Goal: Information Seeking & Learning: Learn about a topic

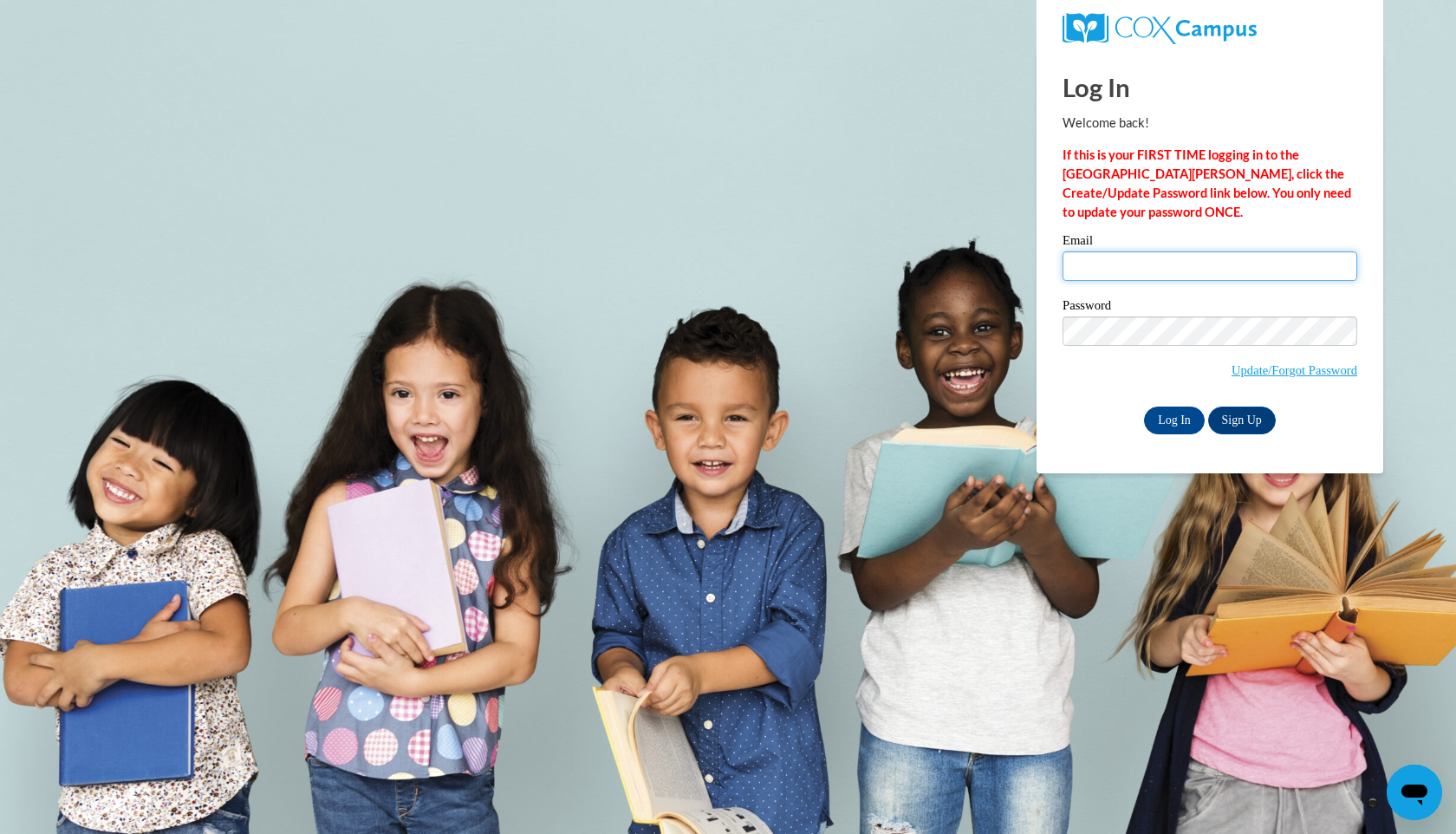
type input "[EMAIL_ADDRESS][DOMAIN_NAME]"
click at [1165, 414] on input "Log In" at bounding box center [1174, 420] width 61 height 28
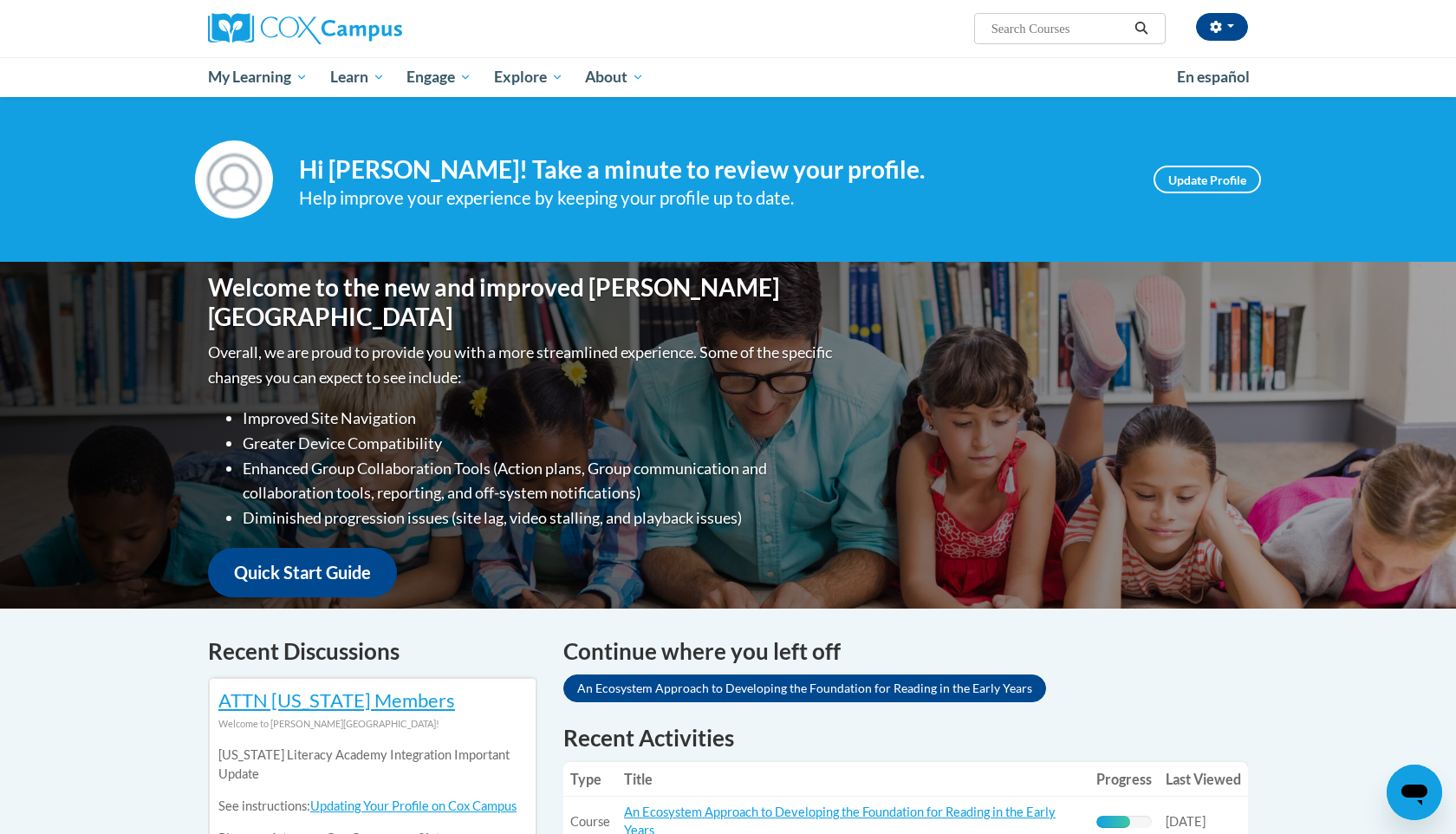
click at [1157, 677] on div "Continue where you left off An Ecosystem Approach to Developing the Foundation …" at bounding box center [905, 671] width 685 height 75
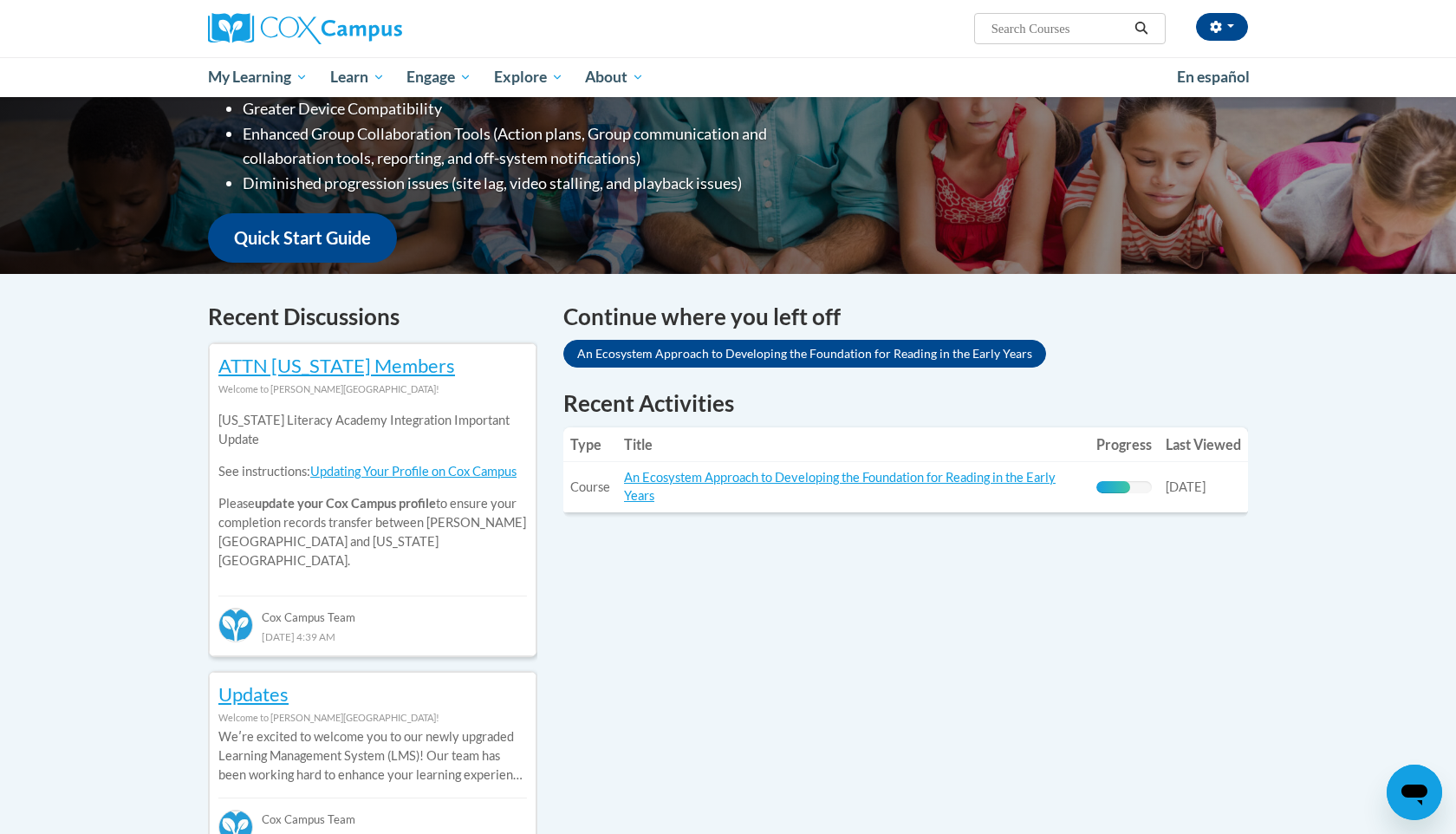
scroll to position [346, 0]
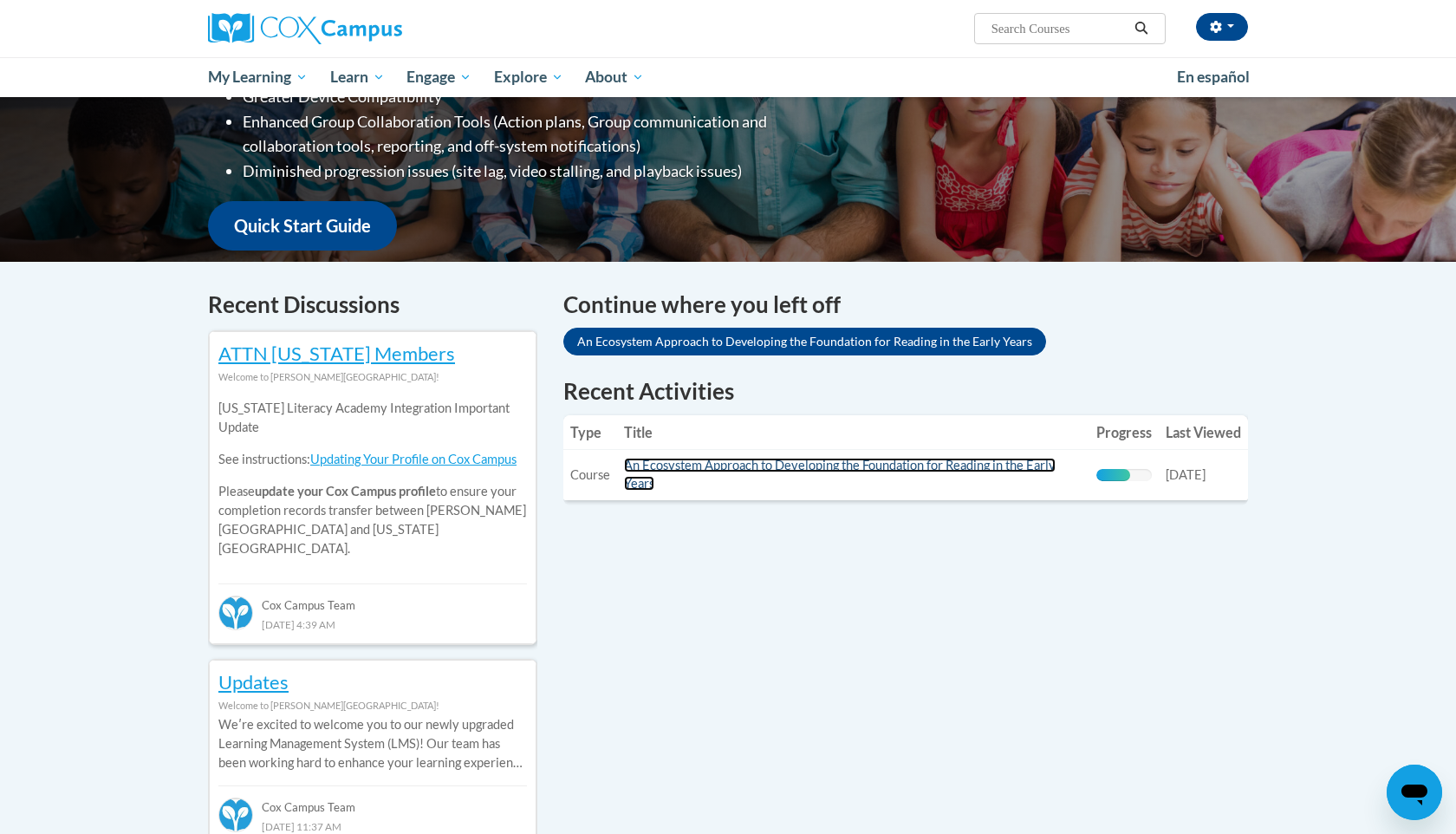
click at [907, 465] on link "An Ecosystem Approach to Developing the Foundation for Reading in the Early Yea…" at bounding box center [840, 474] width 431 height 33
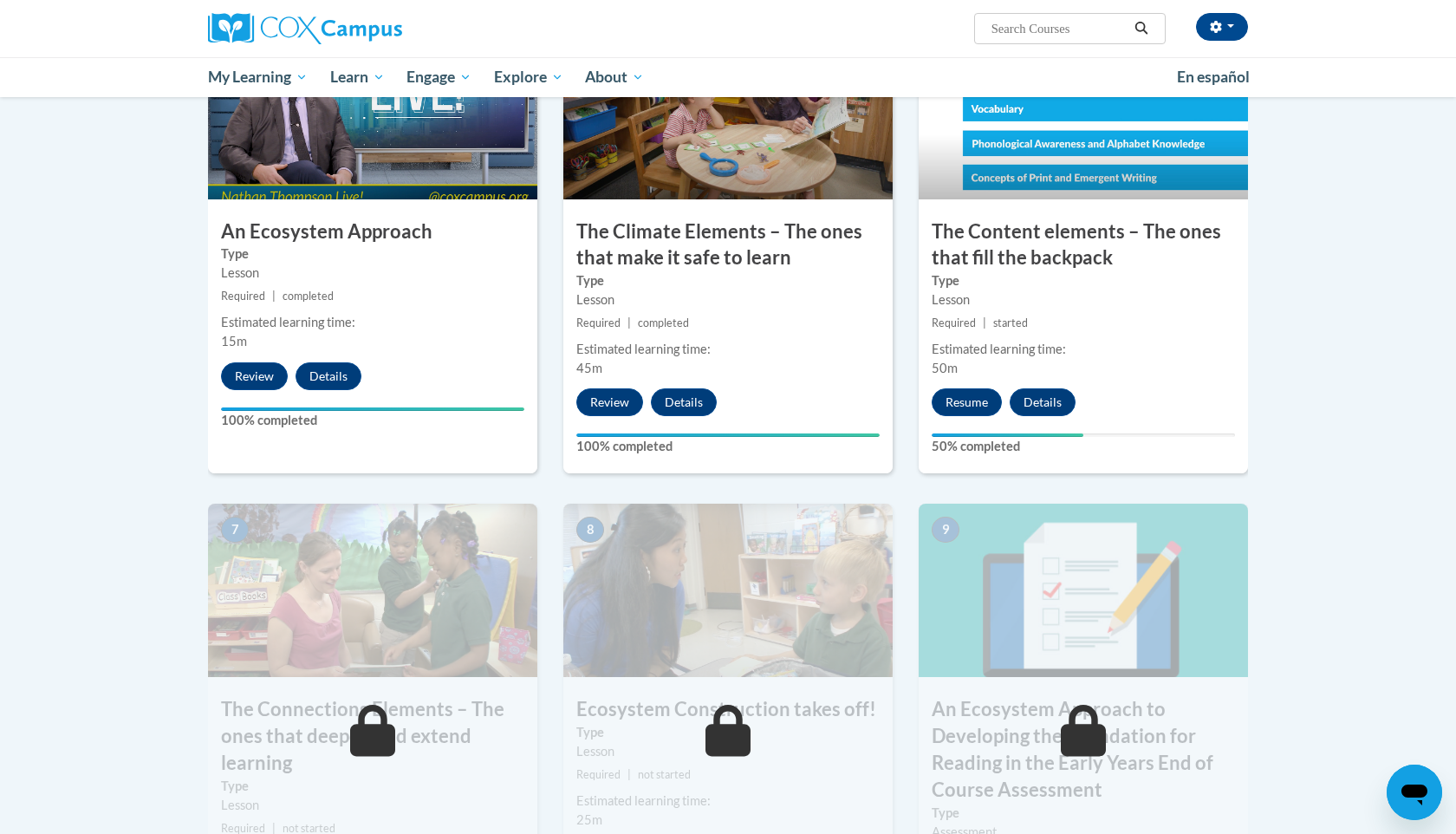
scroll to position [971, 0]
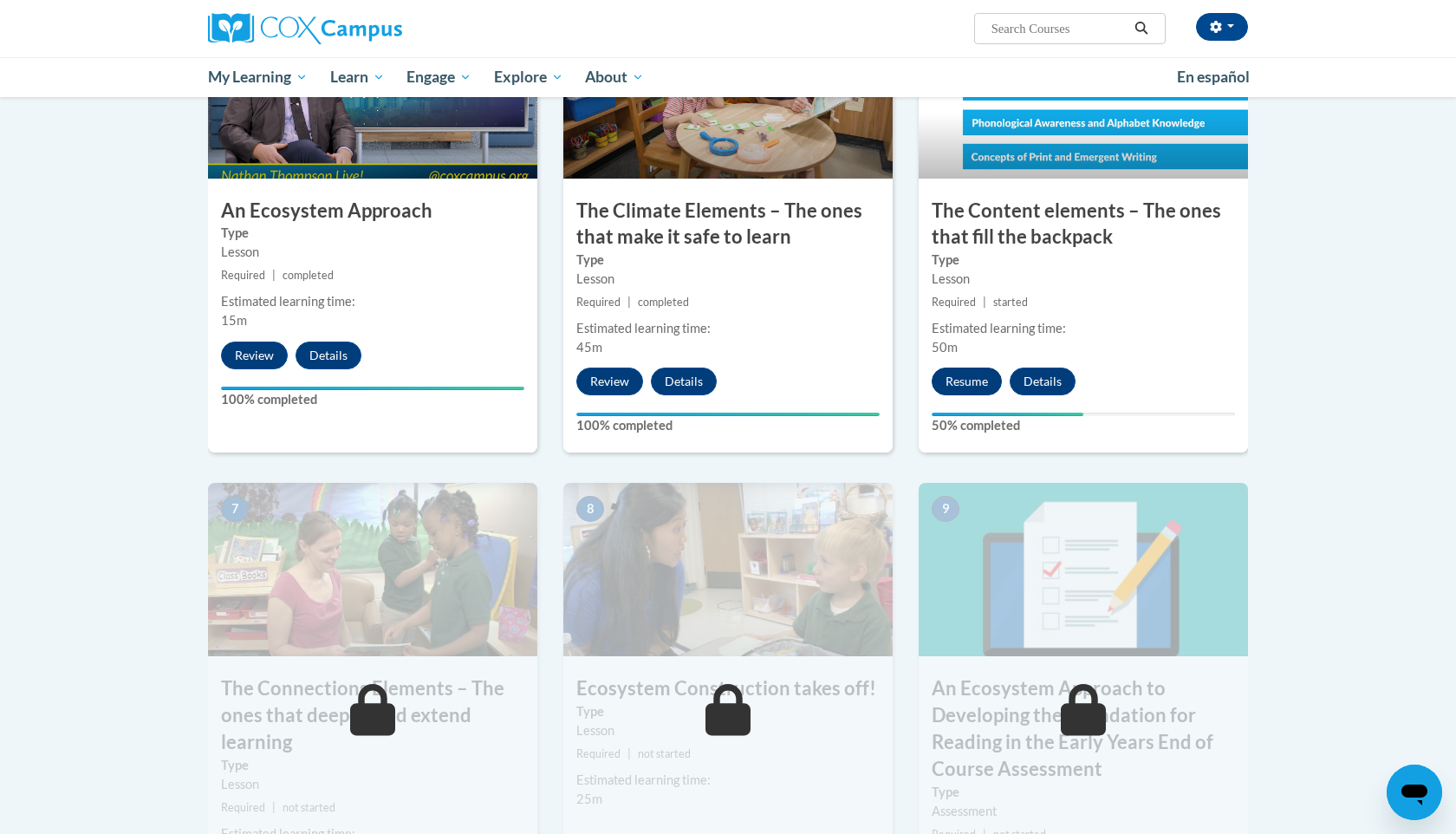
click at [981, 383] on button "Resume" at bounding box center [967, 381] width 70 height 28
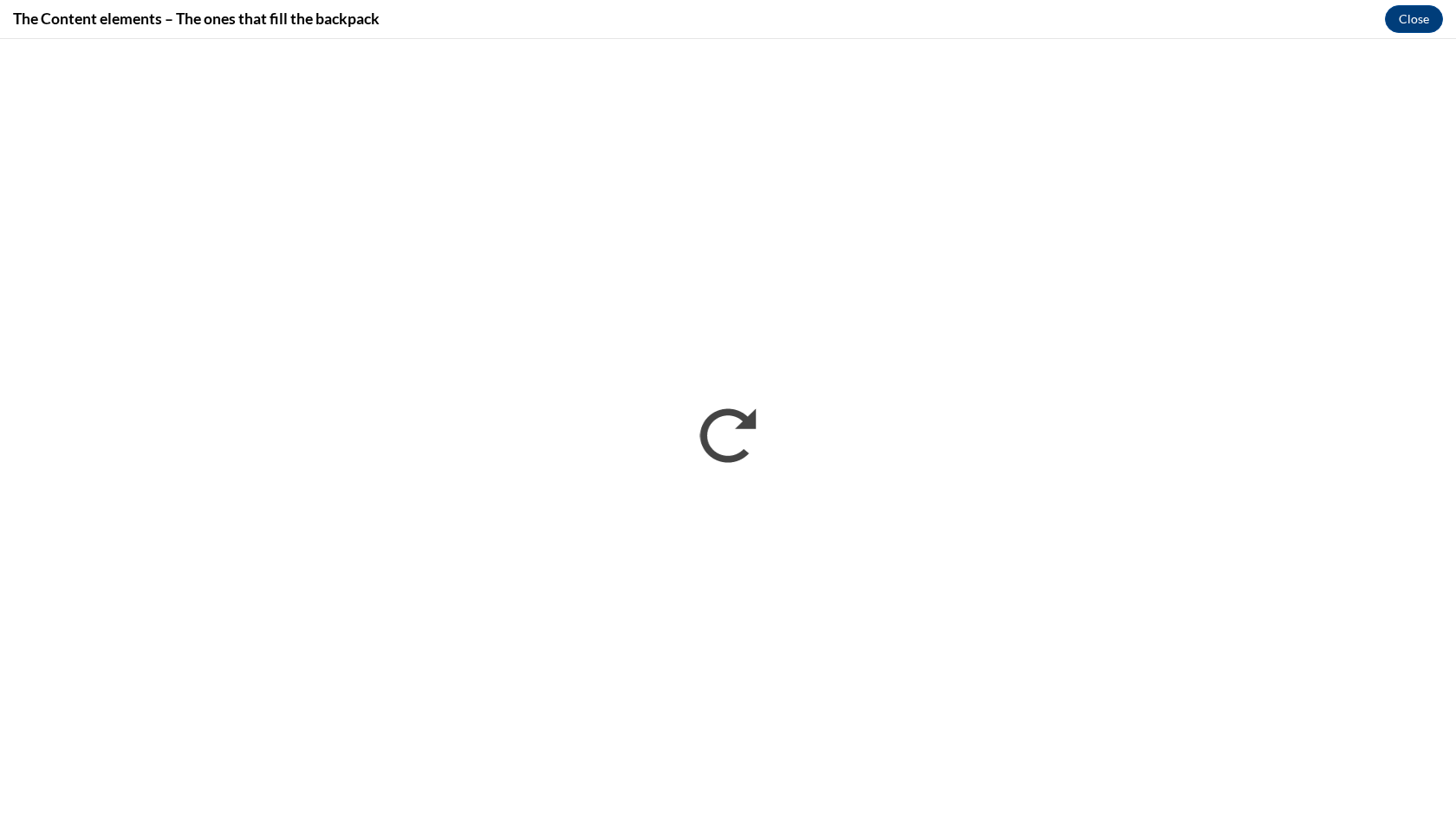
scroll to position [0, 0]
